Goal: Task Accomplishment & Management: Use online tool/utility

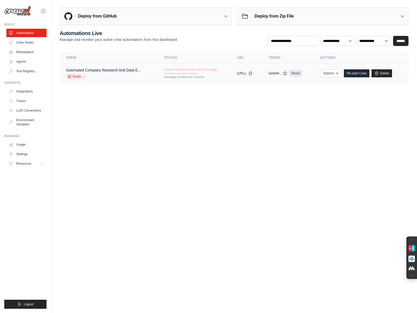
click at [237, 71] on div "copied" at bounding box center [242, 71] width 11 height 6
click at [110, 70] on link "Automated Company Research And Data E..." at bounding box center [103, 70] width 75 height 4
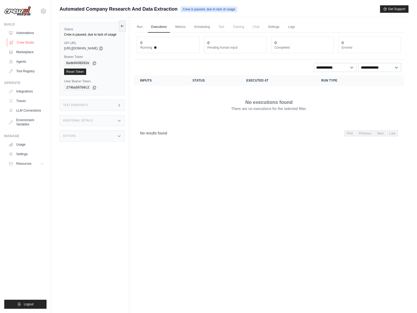
click at [25, 40] on link "Crew Studio" at bounding box center [27, 42] width 40 height 9
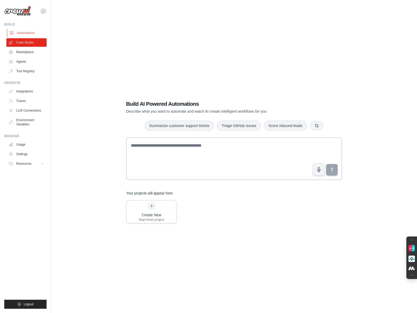
click at [25, 34] on link "Automations" at bounding box center [27, 33] width 40 height 9
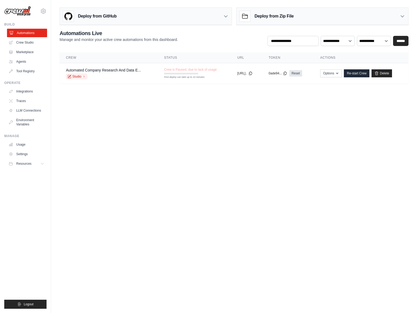
click at [27, 30] on link "Automations" at bounding box center [27, 33] width 40 height 9
click at [333, 70] on button "Options" at bounding box center [331, 73] width 22 height 8
click at [200, 126] on body "m.frank@diecrew.de Settings Build Automations Crew Studio" at bounding box center [208, 156] width 417 height 313
click at [83, 77] on icon at bounding box center [83, 76] width 3 height 3
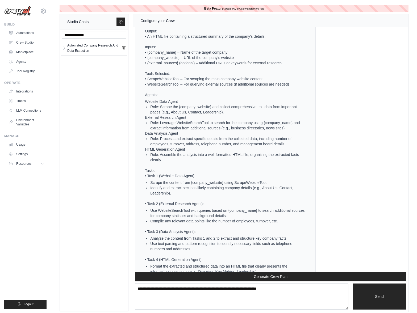
scroll to position [39, 0]
